Goal: Information Seeking & Learning: Check status

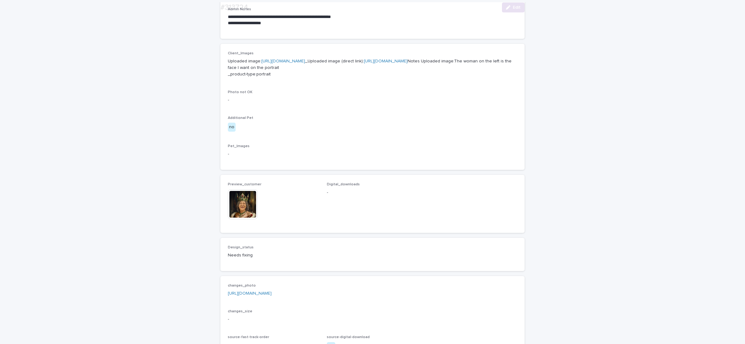
scroll to position [233, 0]
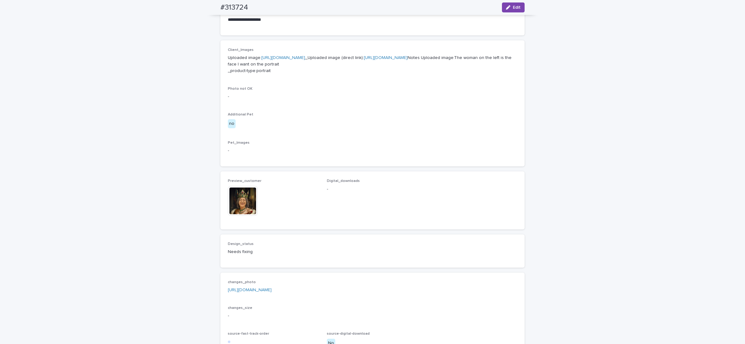
click at [272, 292] on link "[URL][DOMAIN_NAME]" at bounding box center [250, 290] width 44 height 4
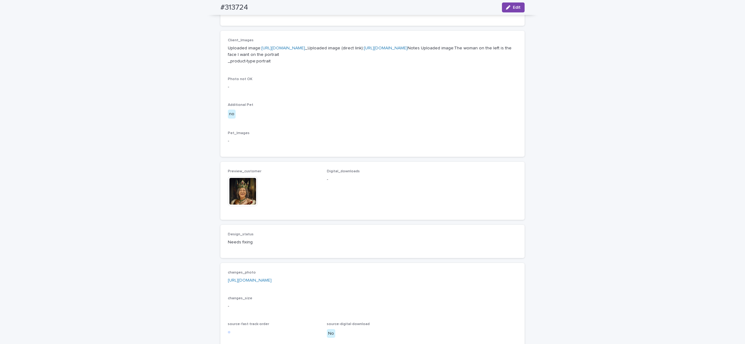
scroll to position [188, 0]
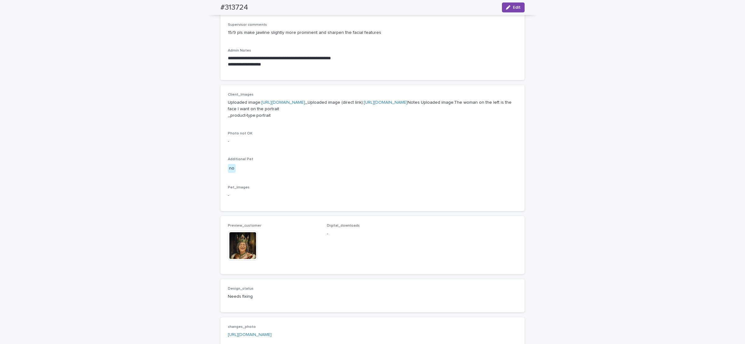
click at [364, 105] on link "[URL][DOMAIN_NAME]" at bounding box center [386, 102] width 44 height 4
click at [242, 260] on img at bounding box center [243, 246] width 30 height 30
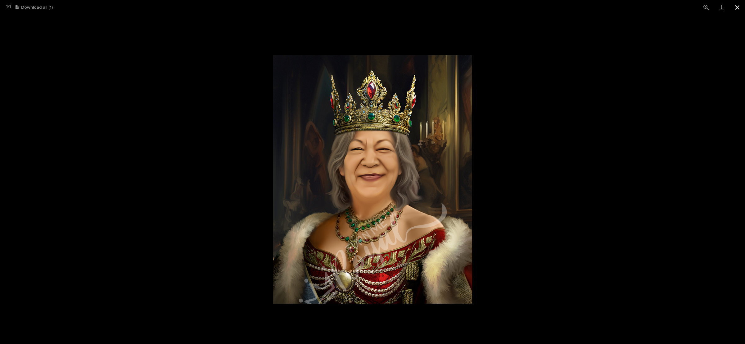
click at [738, 4] on button "Close gallery" at bounding box center [738, 7] width 16 height 15
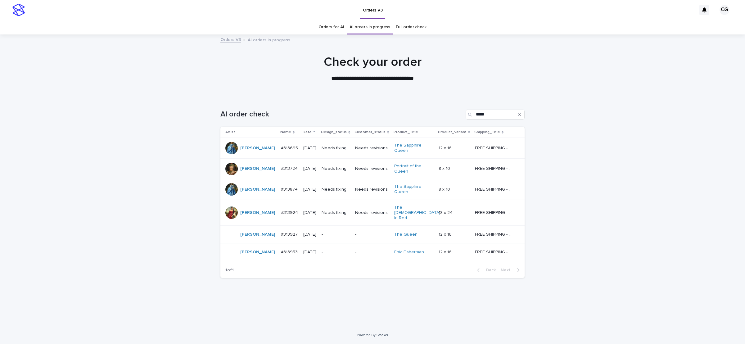
click at [342, 192] on p "Needs fixing" at bounding box center [336, 189] width 29 height 5
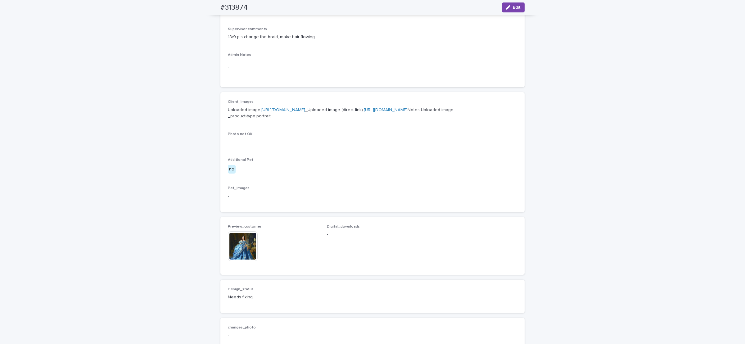
scroll to position [326, 0]
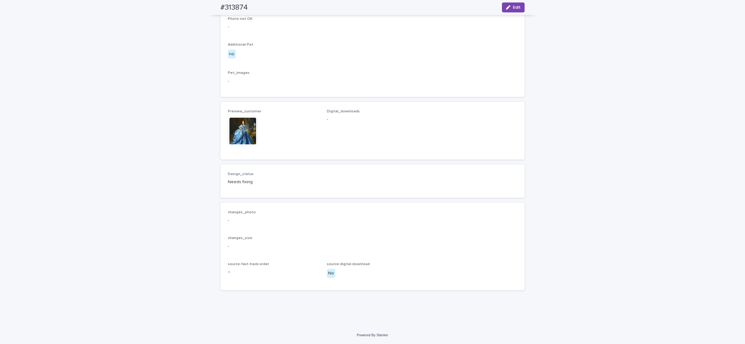
click at [241, 130] on img at bounding box center [243, 131] width 30 height 30
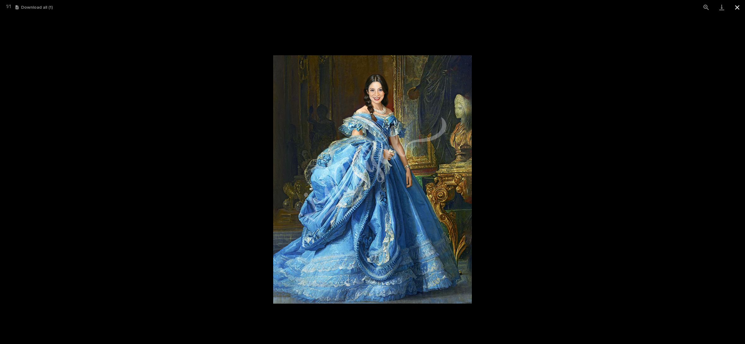
click at [735, 10] on button "Close gallery" at bounding box center [738, 7] width 16 height 15
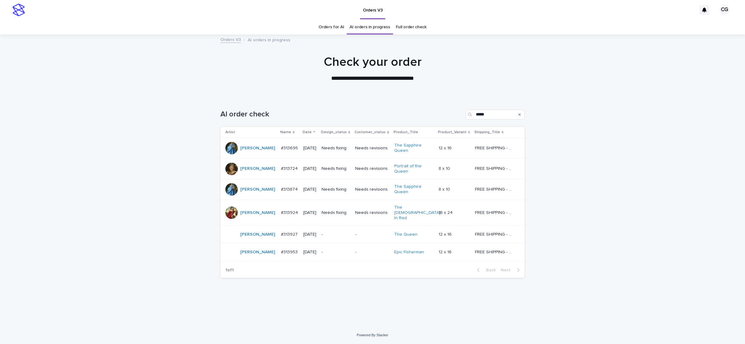
click at [365, 209] on div "Needs revisions" at bounding box center [372, 212] width 34 height 7
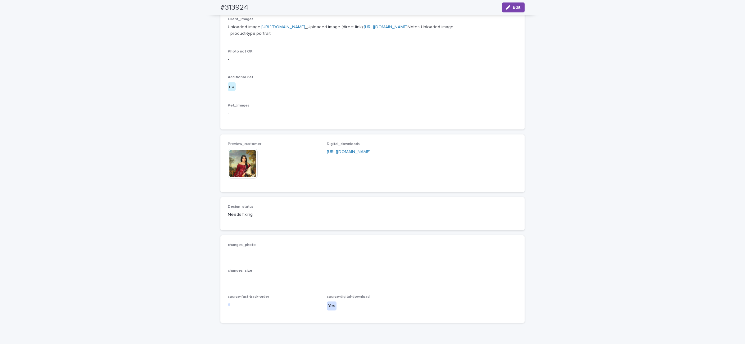
scroll to position [279, 0]
click at [252, 178] on img at bounding box center [243, 163] width 30 height 30
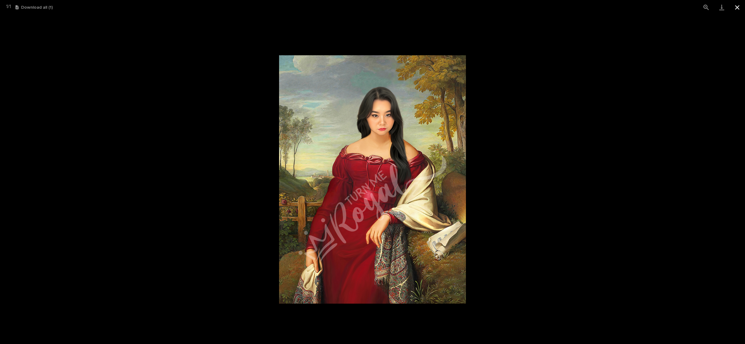
click at [736, 4] on button "Close gallery" at bounding box center [738, 7] width 16 height 15
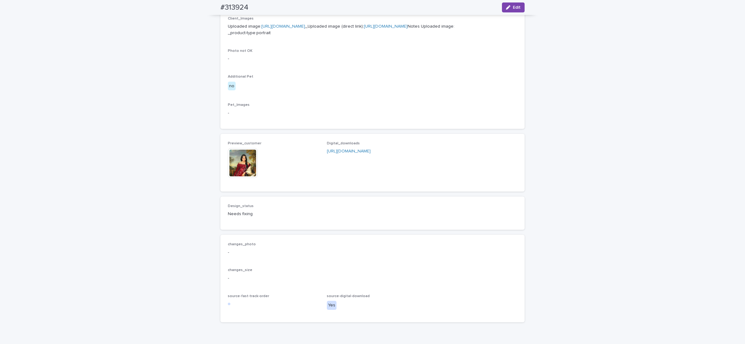
click at [240, 178] on img at bounding box center [243, 163] width 30 height 30
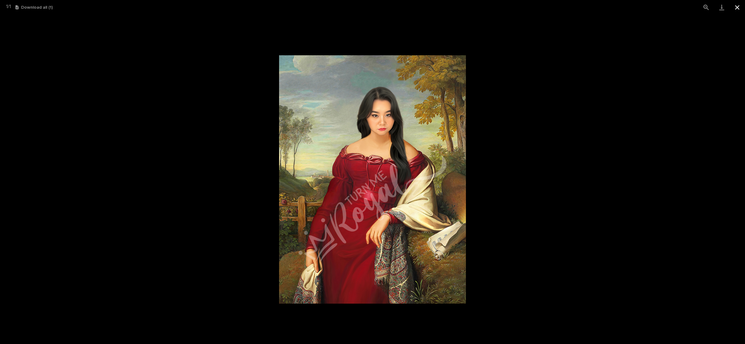
drag, startPoint x: 744, startPoint y: 5, endPoint x: 740, endPoint y: 7, distance: 4.9
click at [744, 5] on button "Close gallery" at bounding box center [738, 7] width 16 height 15
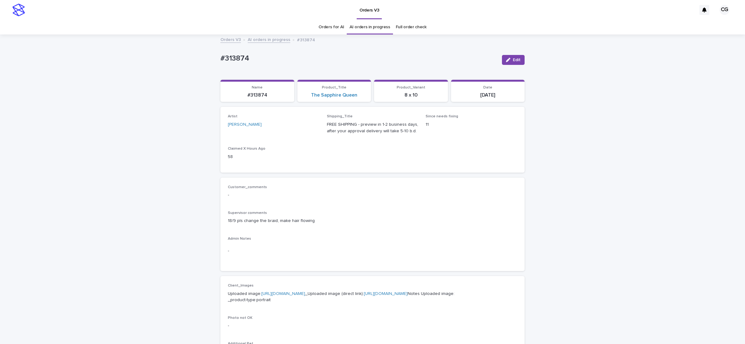
scroll to position [20, 0]
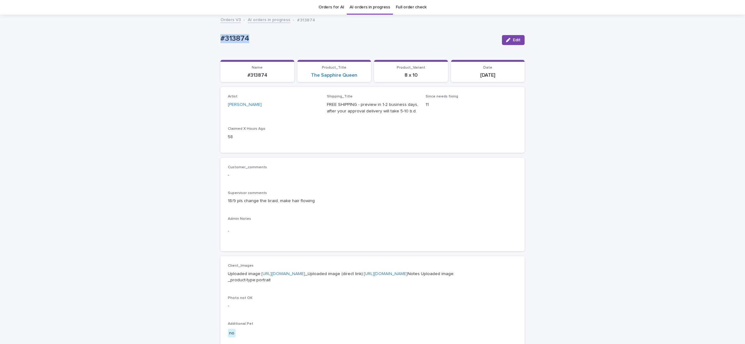
drag, startPoint x: 213, startPoint y: 39, endPoint x: 271, endPoint y: 43, distance: 58.8
click at [271, 43] on div "Loading... Saving… Loading... Saving… #313874 Edit #313874 Edit Sorry, there wa…" at bounding box center [372, 310] width 745 height 590
copy p "#313874"
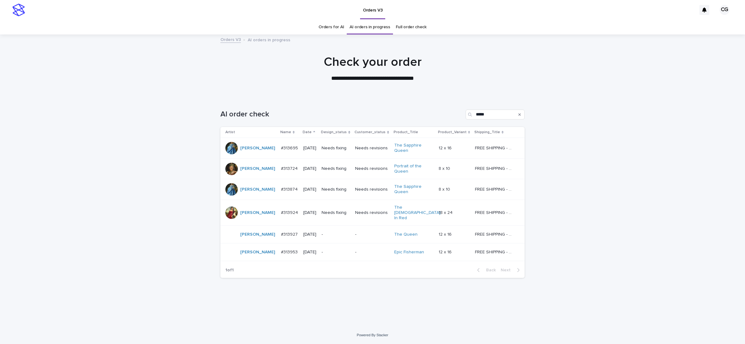
click at [345, 232] on p "-" at bounding box center [336, 234] width 29 height 5
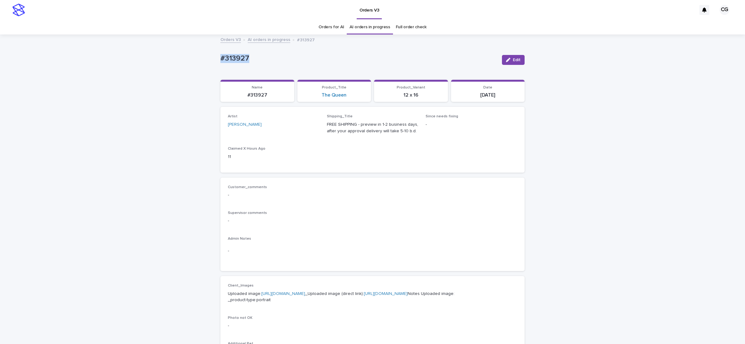
drag, startPoint x: 209, startPoint y: 65, endPoint x: 260, endPoint y: 67, distance: 51.3
click at [260, 66] on div "Loading... Saving… Loading... Saving… #313927 Edit #313927 Edit Sorry, there wa…" at bounding box center [372, 318] width 745 height 566
copy p "#313927"
drag, startPoint x: 311, startPoint y: 97, endPoint x: 359, endPoint y: 95, distance: 47.5
click at [359, 95] on div "The Queen" at bounding box center [334, 95] width 66 height 6
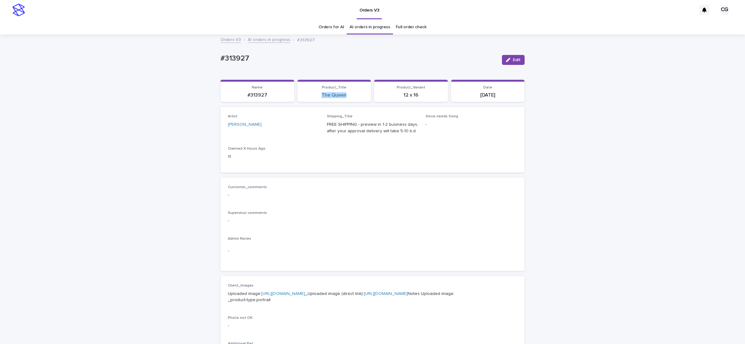
copy link "The Queen"
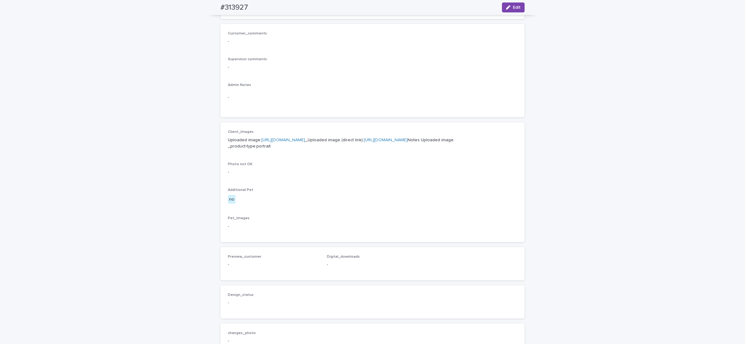
scroll to position [140, 0]
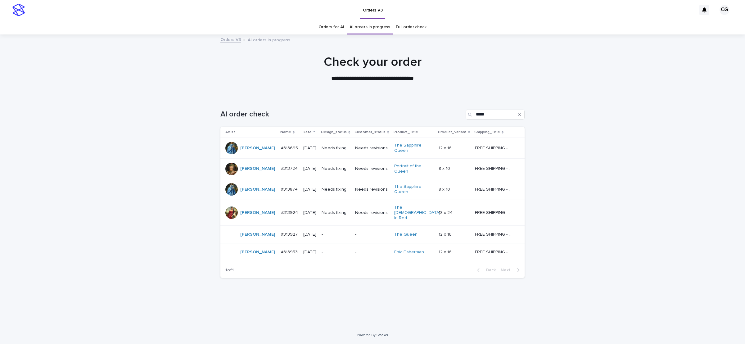
click at [371, 248] on div "-" at bounding box center [372, 252] width 34 height 10
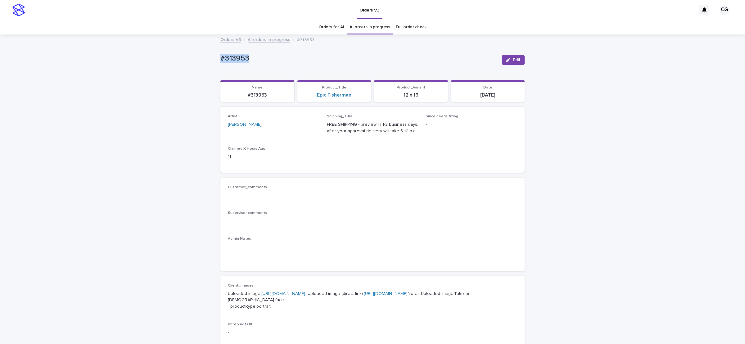
drag, startPoint x: 211, startPoint y: 62, endPoint x: 294, endPoint y: 129, distance: 105.7
click at [274, 73] on div "Loading... Saving… Loading... Saving… #313953 Edit #313953 Edit Sorry, there wa…" at bounding box center [372, 321] width 745 height 572
copy div "#313953 Edit Sorry, there was an error saving your record. Please try again. Pl…"
drag, startPoint x: 307, startPoint y: 95, endPoint x: 331, endPoint y: 89, distance: 24.2
click at [352, 96] on div "Epic Fisherman" at bounding box center [334, 95] width 66 height 6
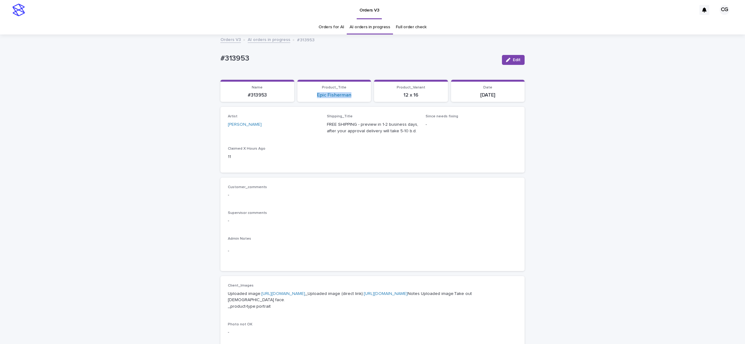
copy link "Epic Fisherman"
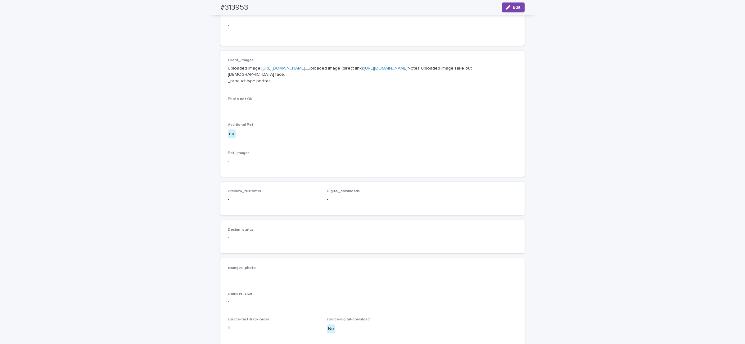
scroll to position [306, 0]
